Goal: Find specific page/section: Find specific page/section

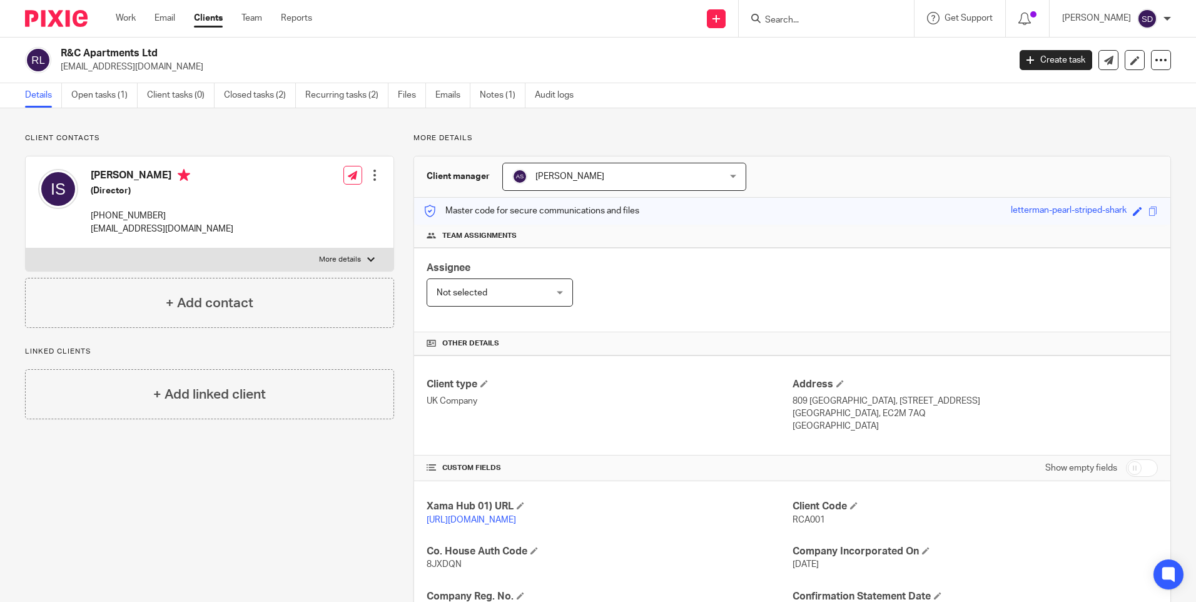
scroll to position [206, 0]
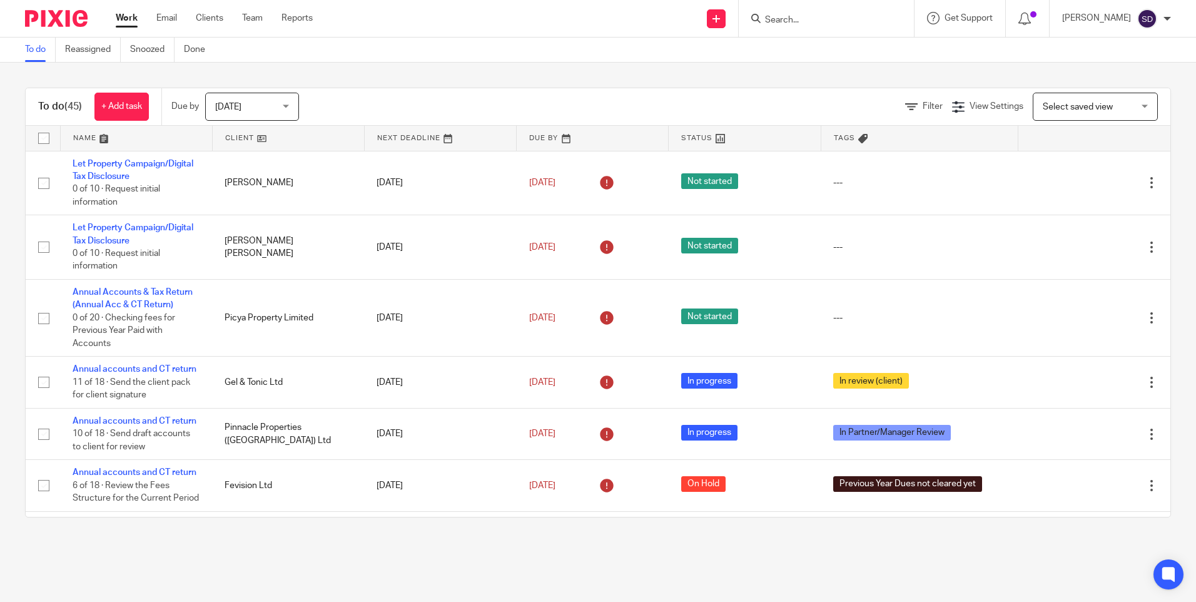
click at [781, 21] on input "Search" at bounding box center [820, 20] width 113 height 11
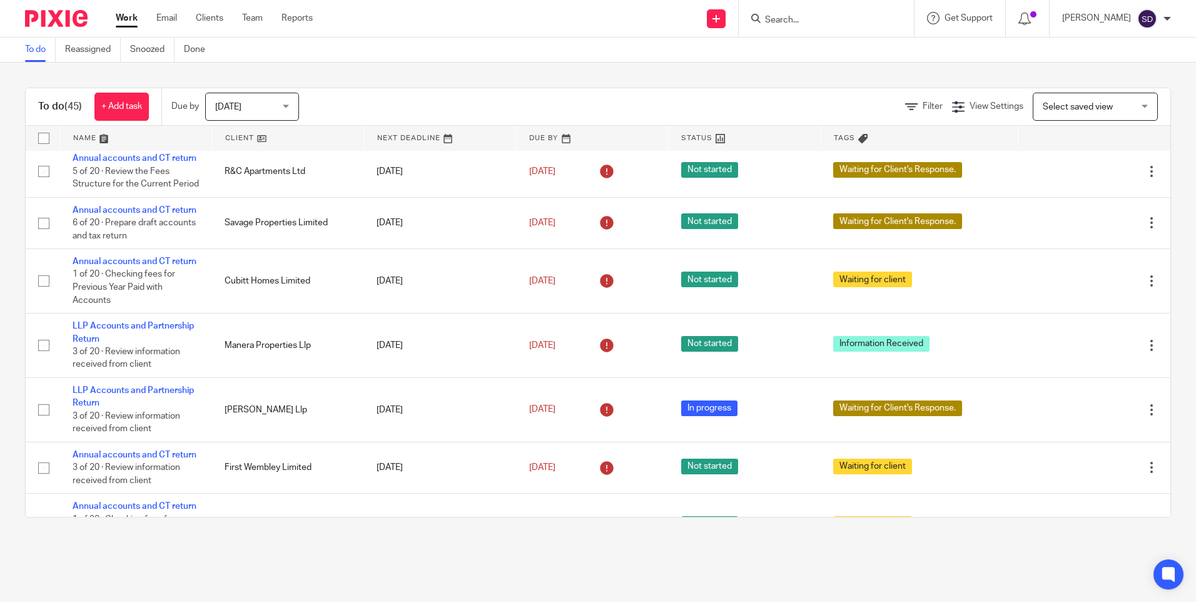
paste input "7956 242673"
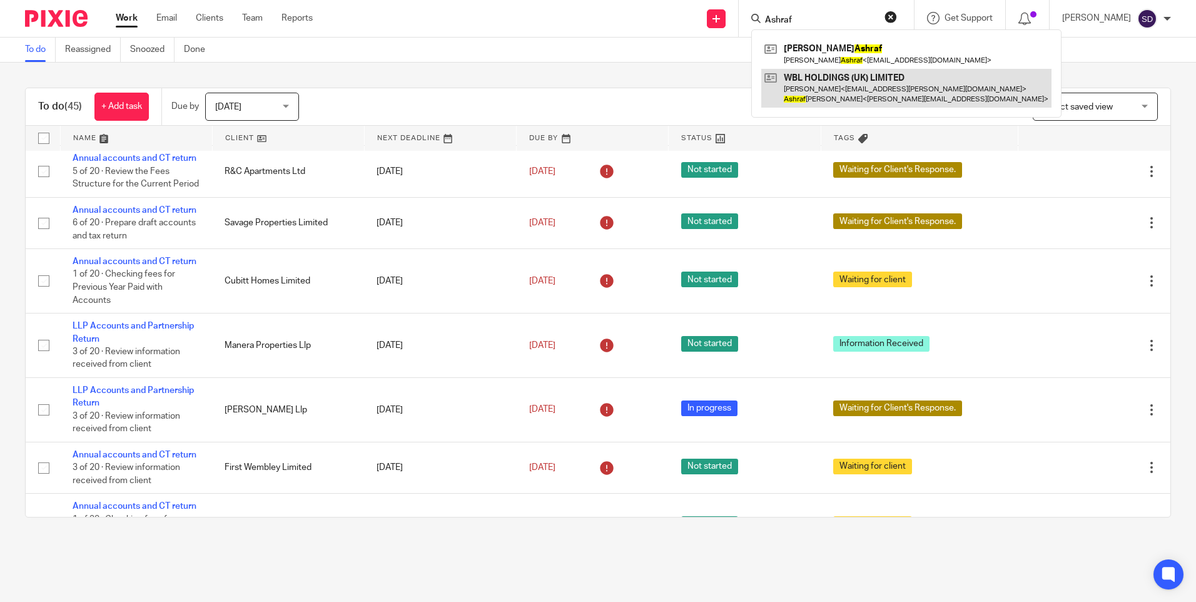
type input "Ashraf"
click at [806, 89] on link at bounding box center [906, 88] width 290 height 39
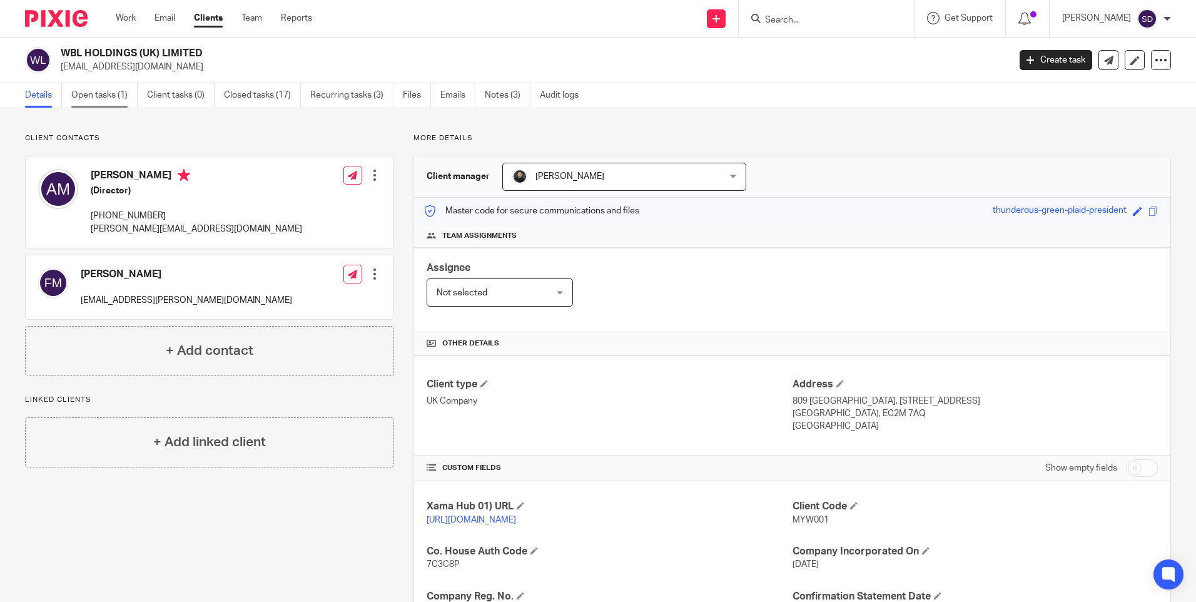
click at [96, 93] on link "Open tasks (1)" at bounding box center [104, 95] width 66 height 24
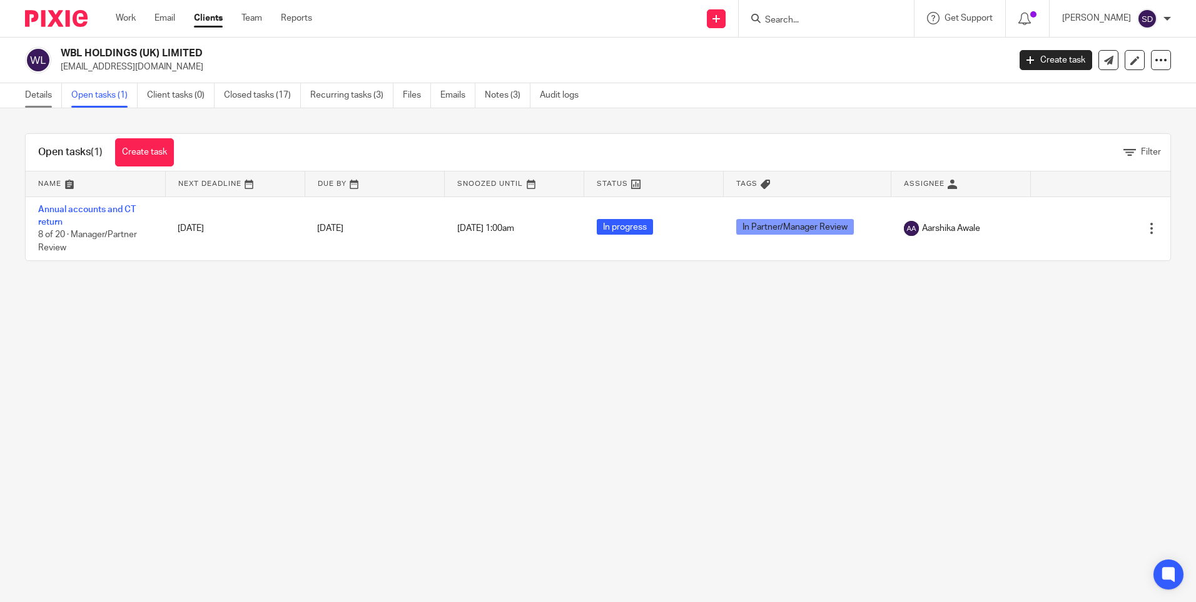
click at [48, 91] on link "Details" at bounding box center [43, 95] width 37 height 24
